Goal: Task Accomplishment & Management: Manage account settings

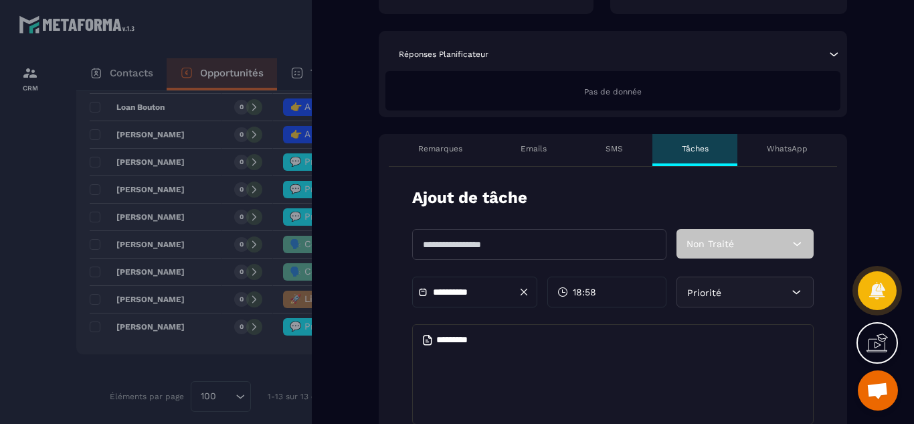
scroll to position [295, 0]
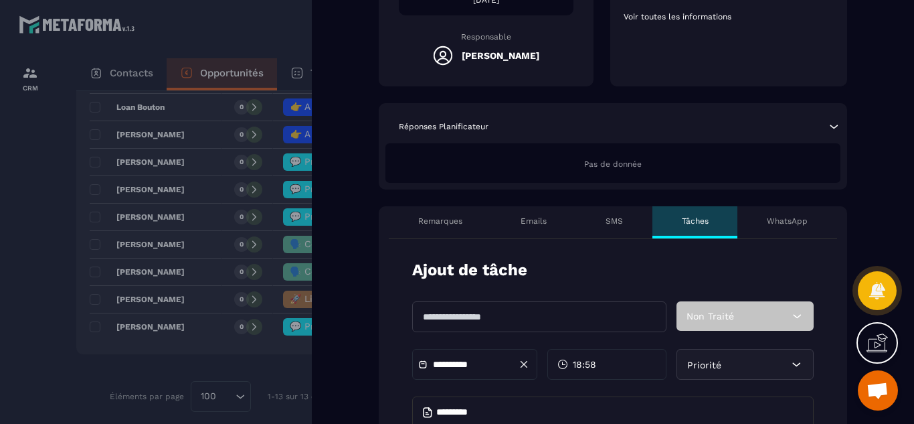
click at [436, 226] on p "Remarques" at bounding box center [440, 221] width 44 height 11
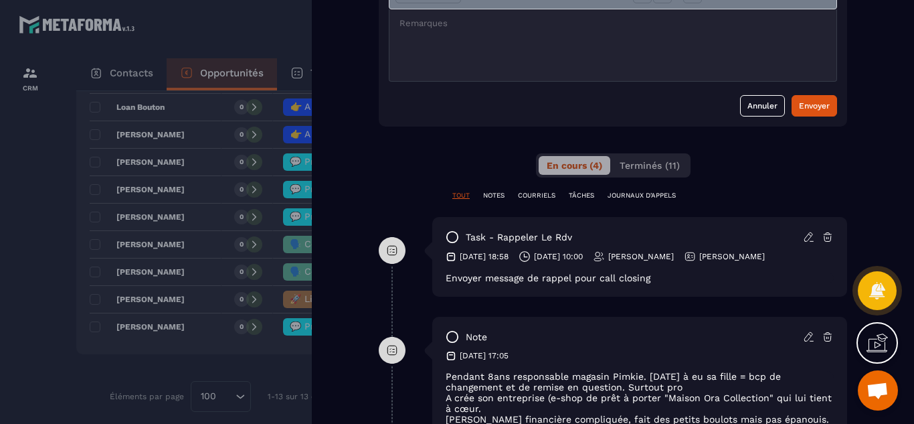
scroll to position [589, 0]
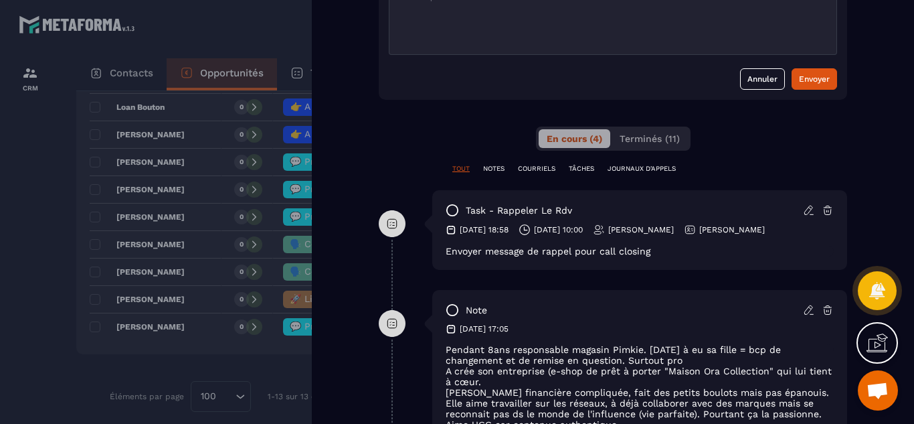
click at [583, 169] on p "TÂCHES" at bounding box center [581, 168] width 25 height 9
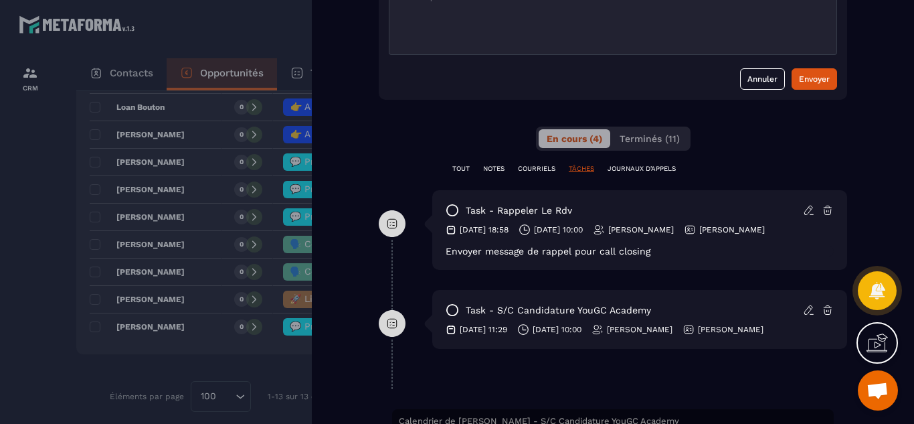
click at [830, 307] on icon at bounding box center [828, 310] width 8 height 9
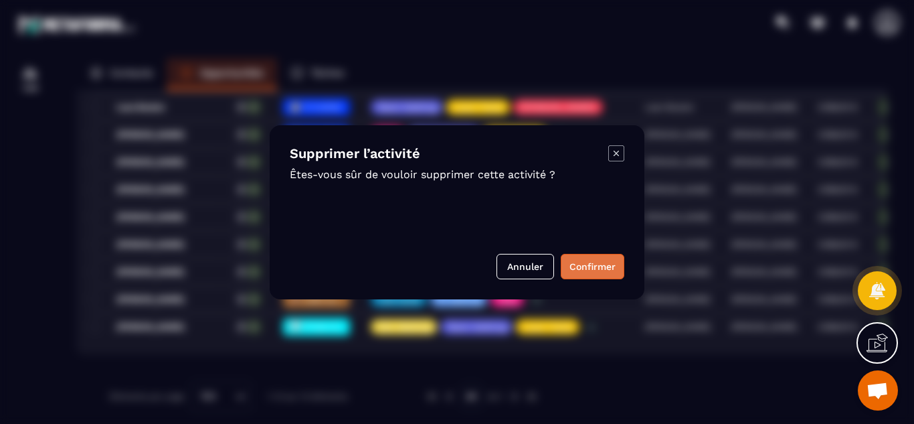
click at [597, 270] on button "Confirmer" at bounding box center [593, 266] width 64 height 25
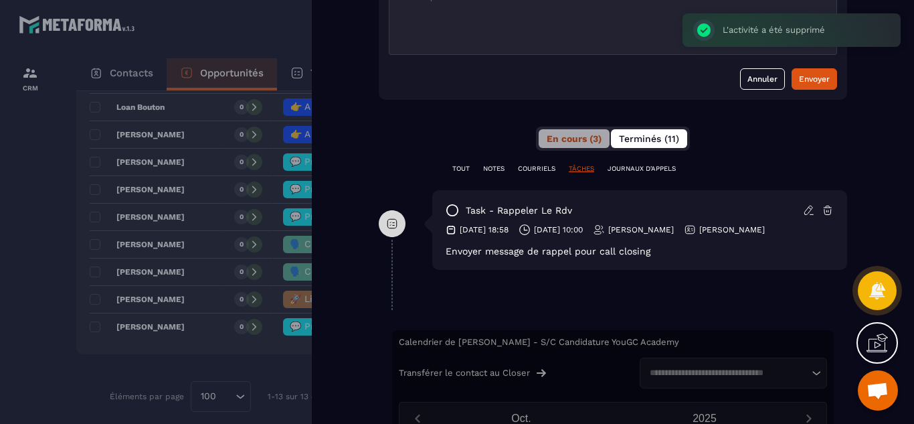
click at [643, 142] on span "Terminés (11)" at bounding box center [649, 138] width 60 height 11
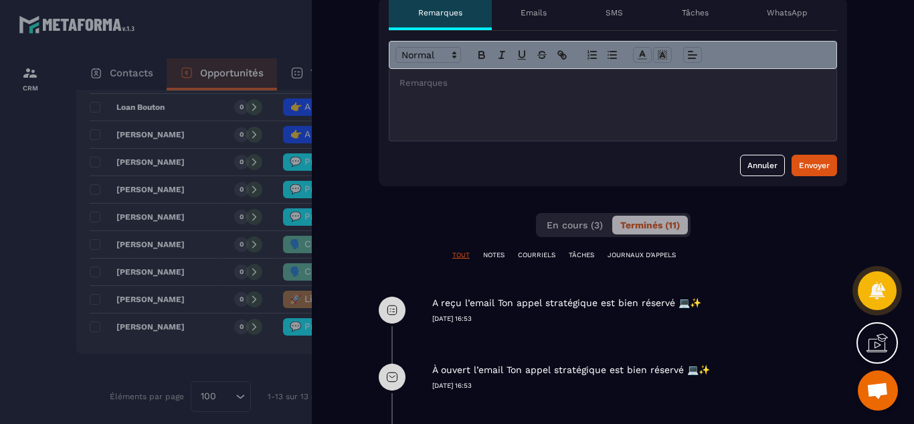
scroll to position [421, 0]
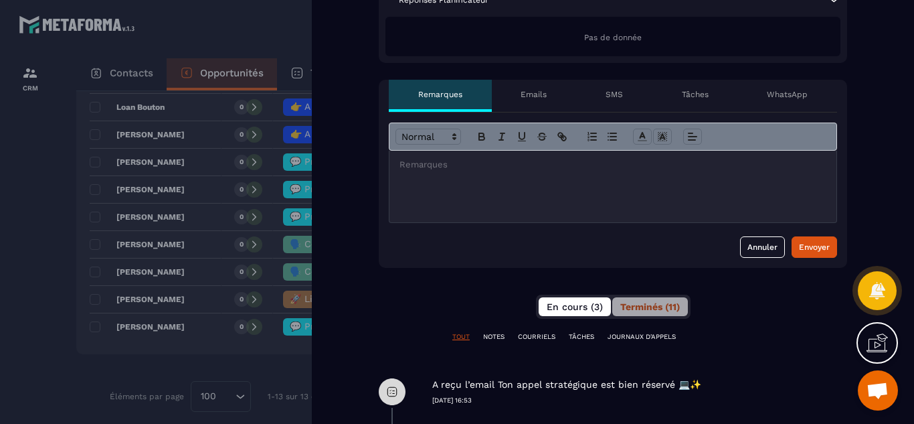
click at [574, 313] on button "En cours (3)" at bounding box center [575, 306] width 72 height 19
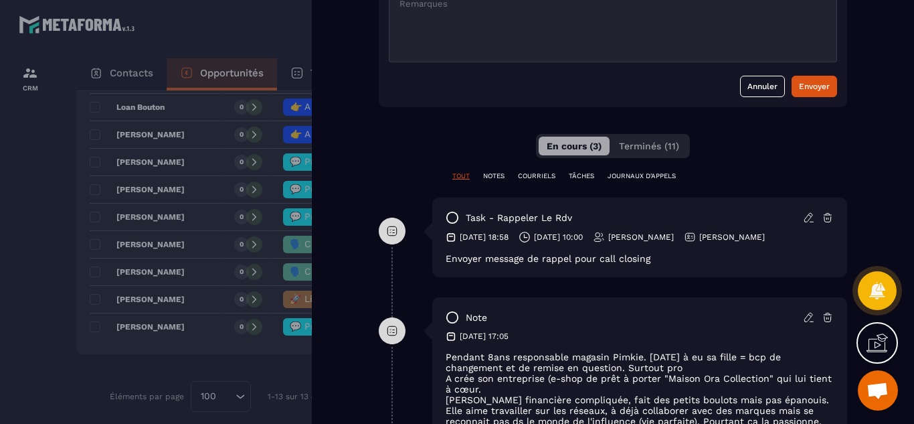
scroll to position [555, 0]
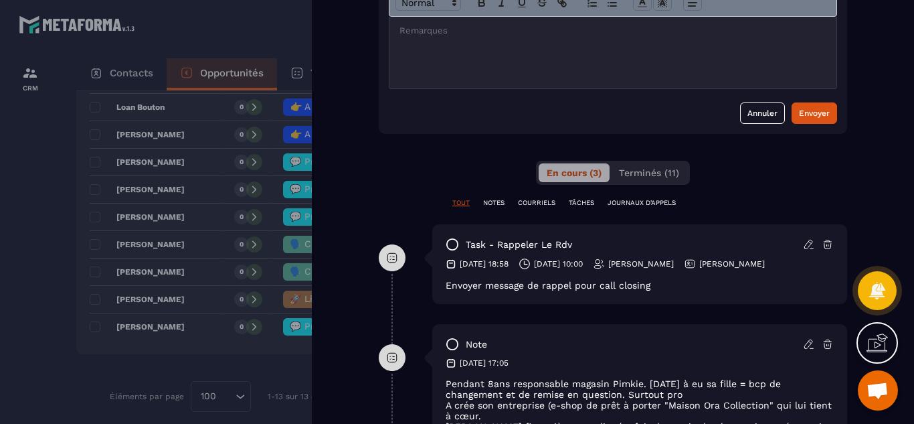
click at [15, 275] on div at bounding box center [457, 212] width 914 height 424
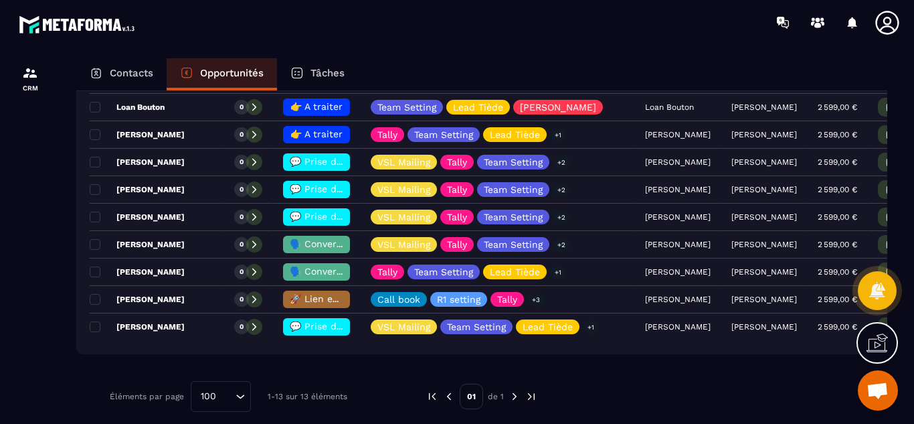
click at [333, 73] on p "Tâches" at bounding box center [328, 73] width 34 height 12
